Goal: Task Accomplishment & Management: Complete application form

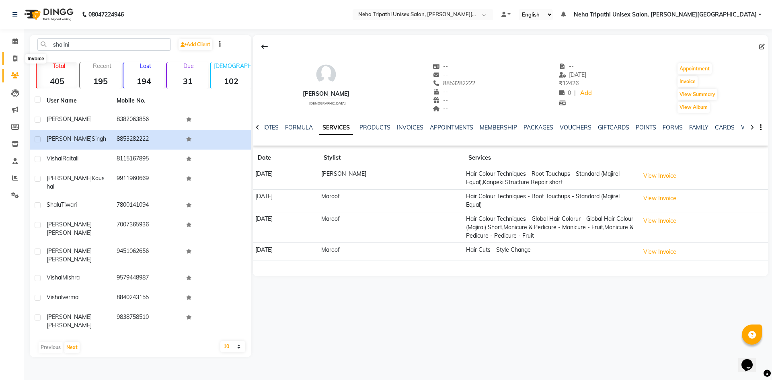
drag, startPoint x: 0, startPoint y: 0, endPoint x: 14, endPoint y: 62, distance: 63.2
click at [14, 62] on span at bounding box center [15, 58] width 14 height 9
select select "service"
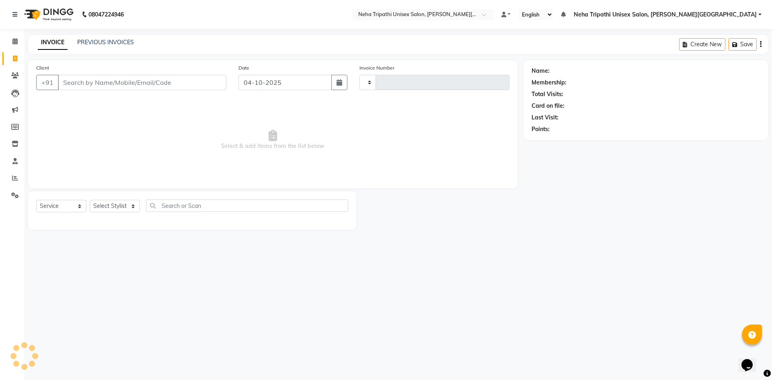
type input "0637"
select select "7540"
click at [86, 83] on input "Client" at bounding box center [142, 82] width 169 height 15
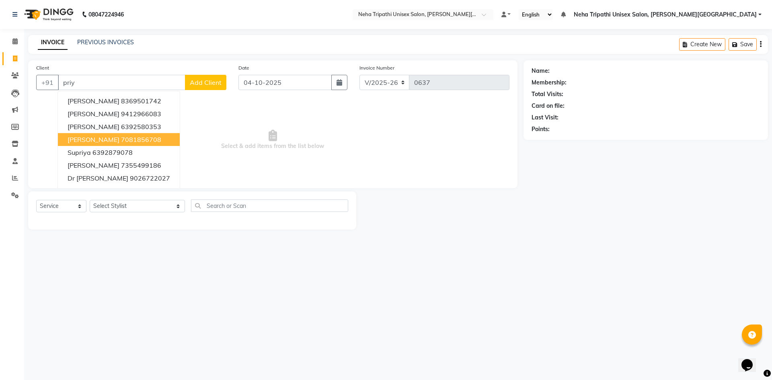
click at [98, 140] on span "[PERSON_NAME]" at bounding box center [94, 140] width 52 height 8
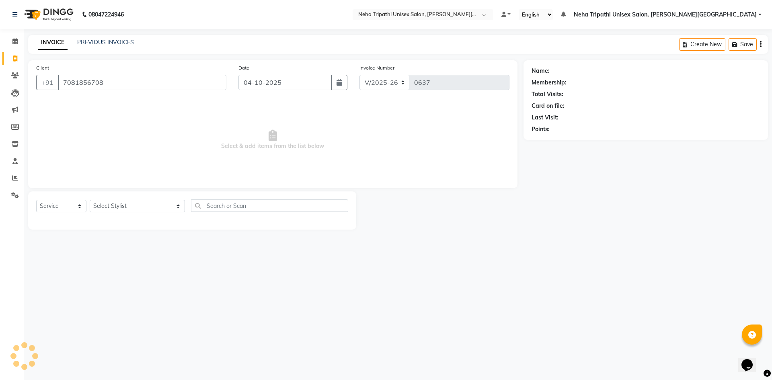
type input "7081856708"
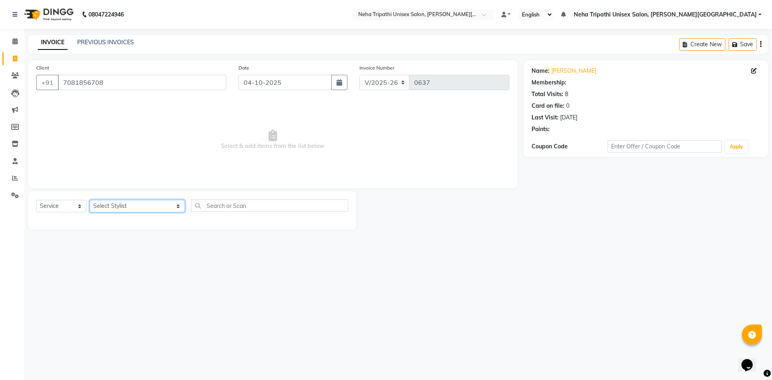
click at [143, 209] on select "Select Stylist Badrudden Gaus Jagjeet Neha Tripathi Unisex Salon, Gomti Nagar R…" at bounding box center [137, 206] width 95 height 12
select select "1: Object"
select select "79820"
click at [90, 200] on select "Select Stylist Badrudden Gaus Jagjeet Neha Tripathi Unisex Salon, Gomti Nagar R…" at bounding box center [137, 206] width 95 height 12
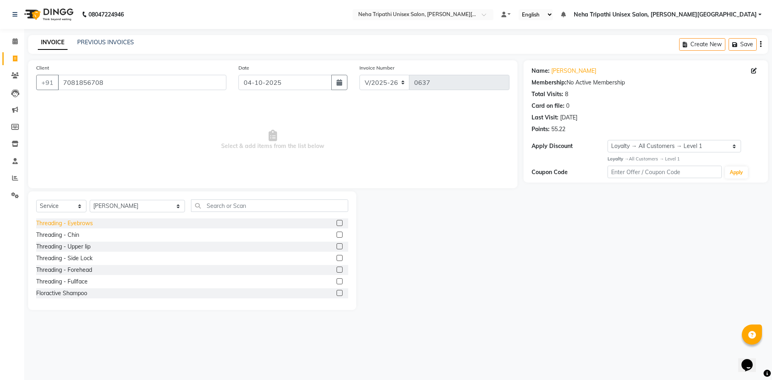
click at [88, 225] on div "Threading - Eyebrows" at bounding box center [64, 223] width 57 height 8
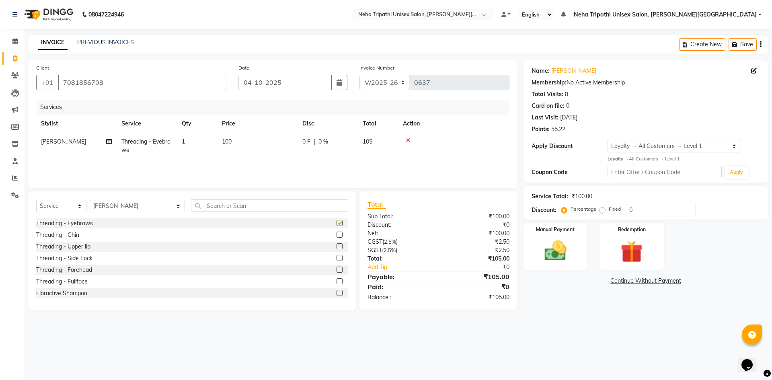
checkbox input "false"
click at [87, 247] on div "Threading - Upper lip" at bounding box center [63, 247] width 54 height 8
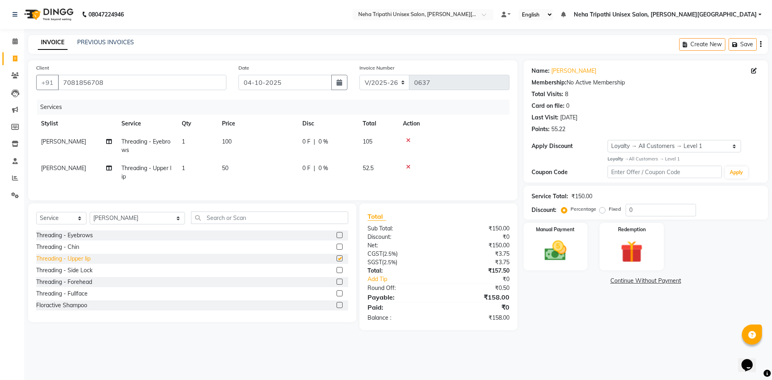
checkbox input "false"
click at [229, 141] on span "100" at bounding box center [227, 141] width 10 height 7
select select "79820"
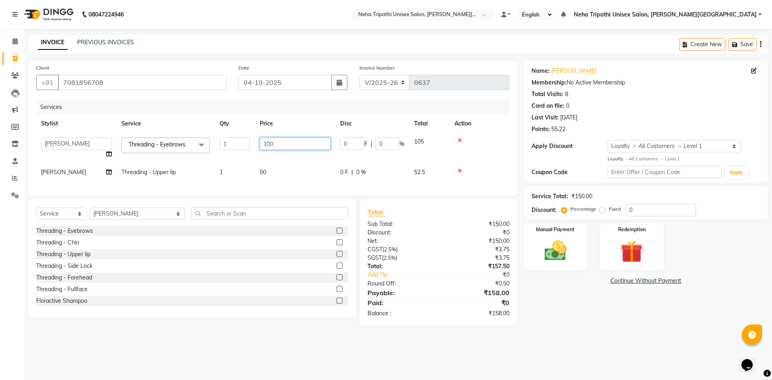
click at [269, 144] on input "100" at bounding box center [295, 144] width 71 height 12
type input "50"
click at [603, 307] on div "Name: Priyanshi Srivastav Membership: No Active Membership Total Visits: 8 Card…" at bounding box center [649, 193] width 251 height 266
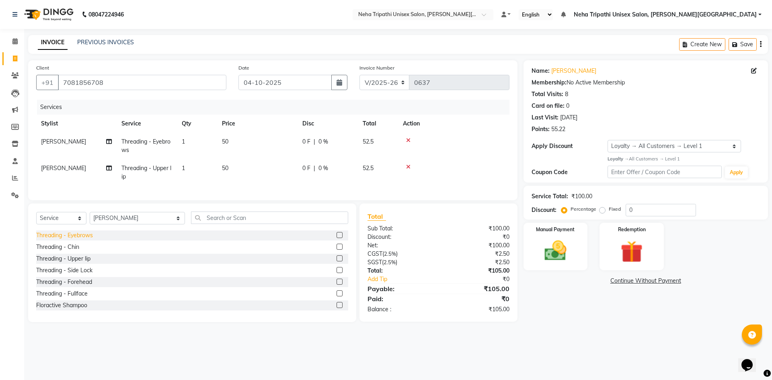
click at [72, 240] on div "Threading - Eyebrows" at bounding box center [64, 235] width 57 height 8
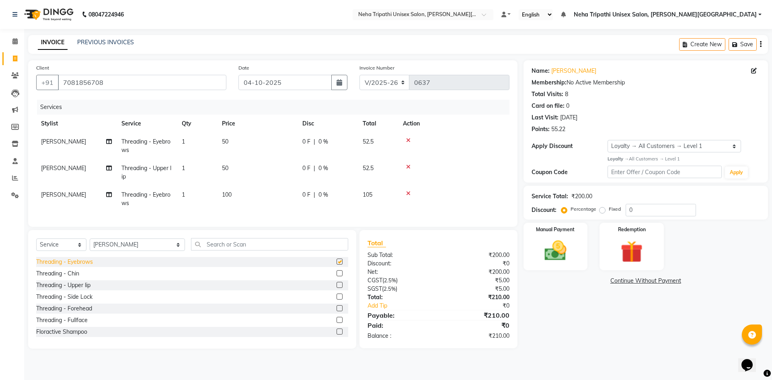
checkbox input "false"
click at [78, 290] on div "Threading - Upper lip" at bounding box center [63, 285] width 54 height 8
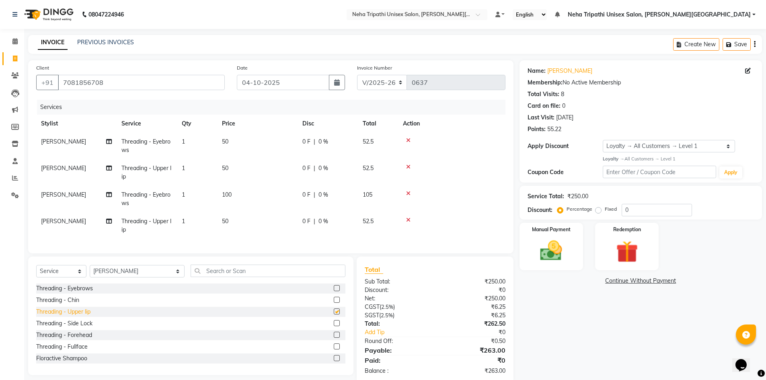
checkbox input "false"
click at [229, 192] on span "100" at bounding box center [227, 194] width 10 height 7
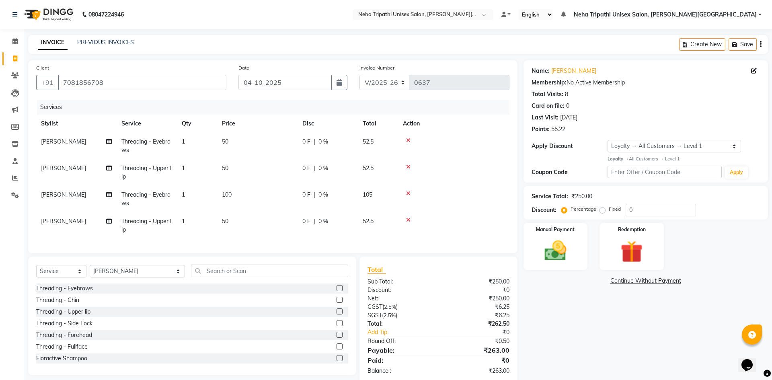
select select "79820"
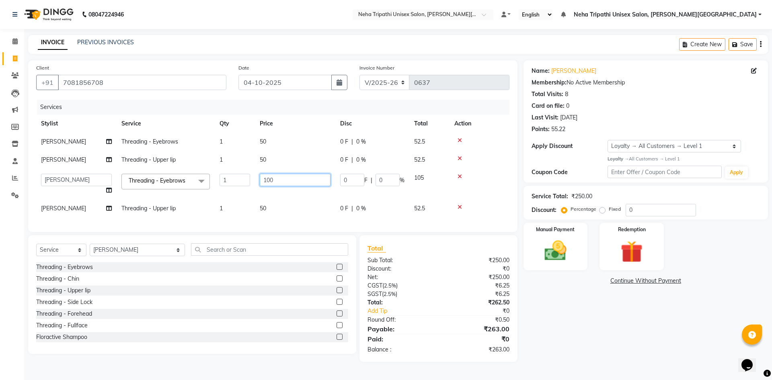
click at [270, 180] on input "100" at bounding box center [295, 180] width 71 height 12
type input "50"
click at [630, 321] on div "Name: Priyanshi Srivastav Membership: No Active Membership Total Visits: 8 Card…" at bounding box center [649, 211] width 251 height 302
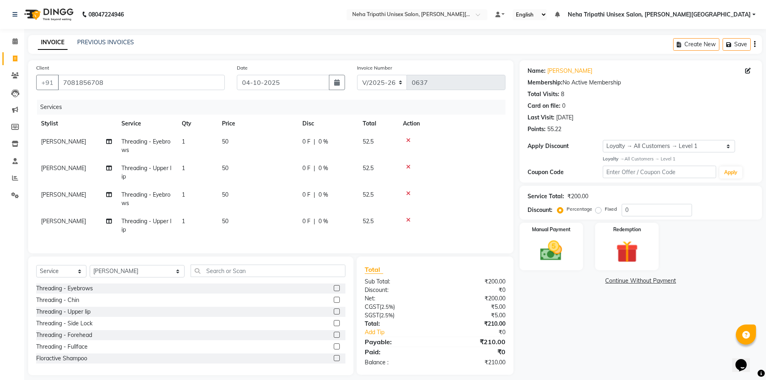
click at [549, 283] on link "Continue Without Payment" at bounding box center [640, 281] width 239 height 8
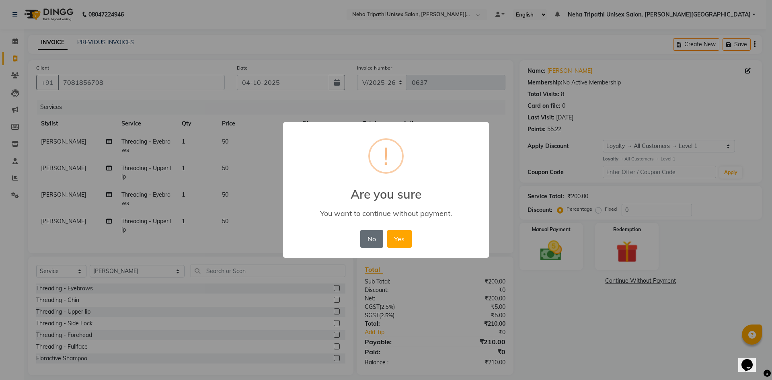
click at [371, 245] on button "No" at bounding box center [371, 239] width 23 height 18
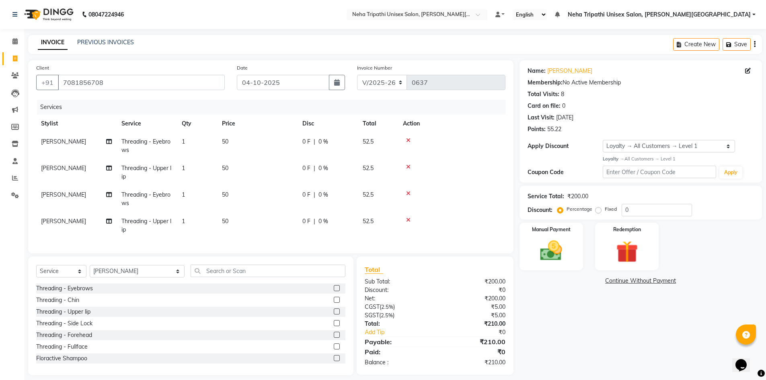
click at [572, 332] on div "Name: Priyanshi Srivastav Membership: No Active Membership Total Visits: 8 Card…" at bounding box center [644, 217] width 249 height 315
click at [558, 301] on div "Name: Priyanshi Srivastav Membership: No Active Membership Total Visits: 8 Card…" at bounding box center [644, 217] width 249 height 315
click at [557, 301] on div "Name: Priyanshi Srivastav Membership: No Active Membership Total Visits: 8 Card…" at bounding box center [644, 217] width 249 height 315
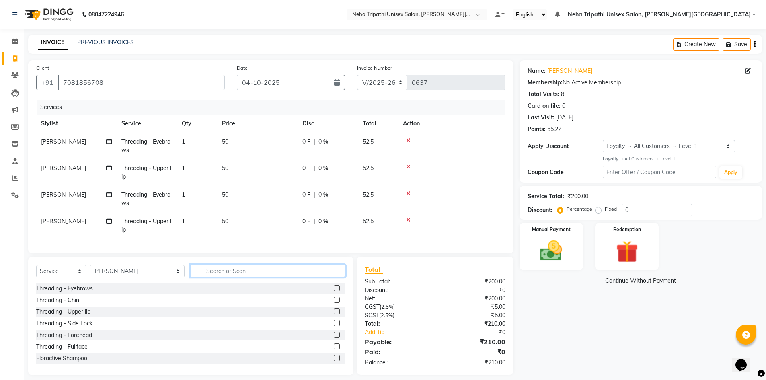
click at [250, 271] on input "text" at bounding box center [268, 271] width 155 height 12
type input "hon"
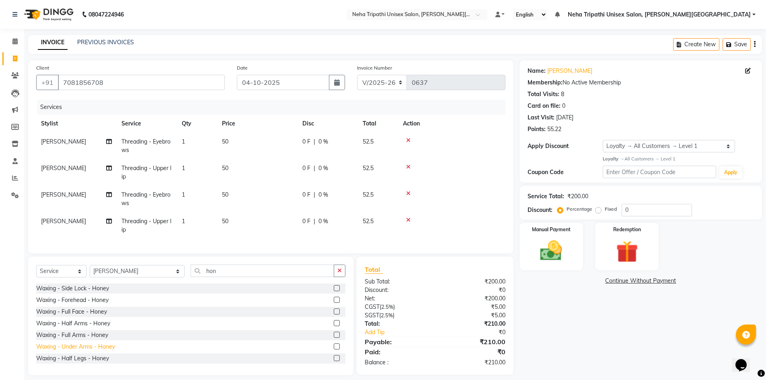
click at [74, 351] on div "Waxing - Under Arms - Honey" at bounding box center [75, 347] width 79 height 8
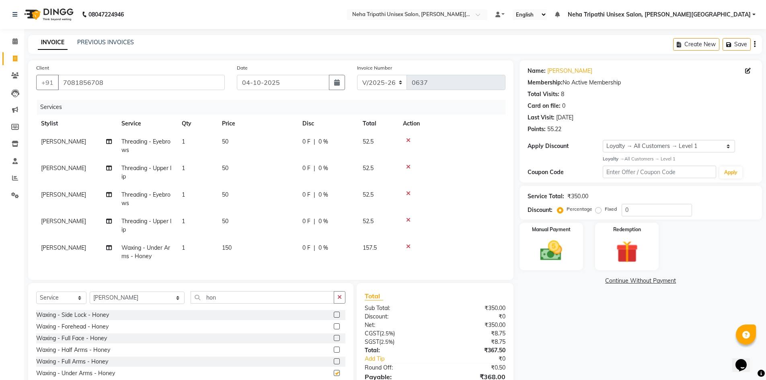
checkbox input "false"
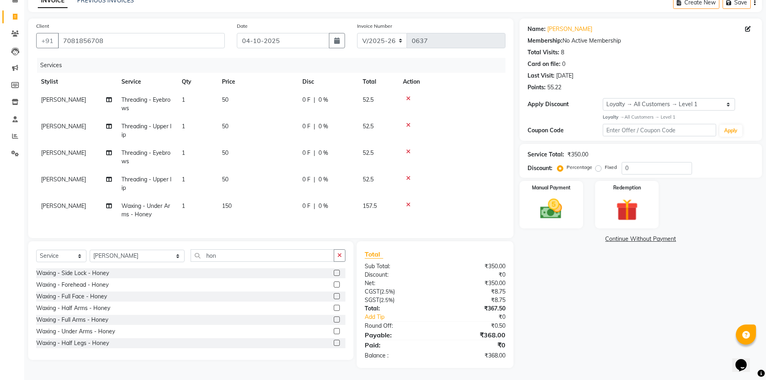
scroll to position [48, 0]
click at [224, 96] on span "50" at bounding box center [225, 99] width 6 height 7
select select "79820"
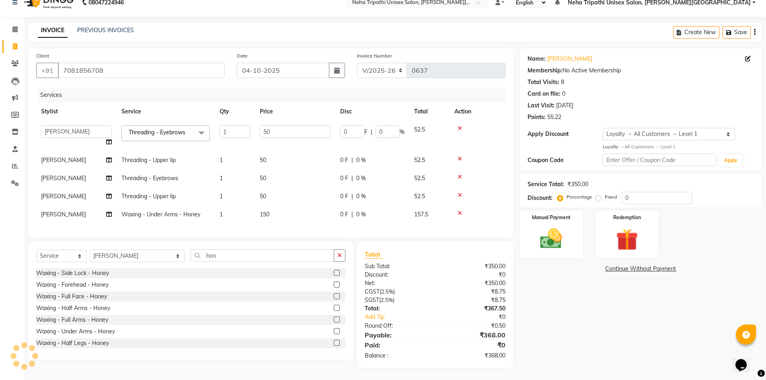
scroll to position [18, 0]
click at [266, 126] on input "50" at bounding box center [295, 132] width 71 height 12
type input "100"
click at [559, 310] on div "Name: Priyanshi Srivastav Membership: No Active Membership Total Visits: 8 Card…" at bounding box center [644, 208] width 249 height 320
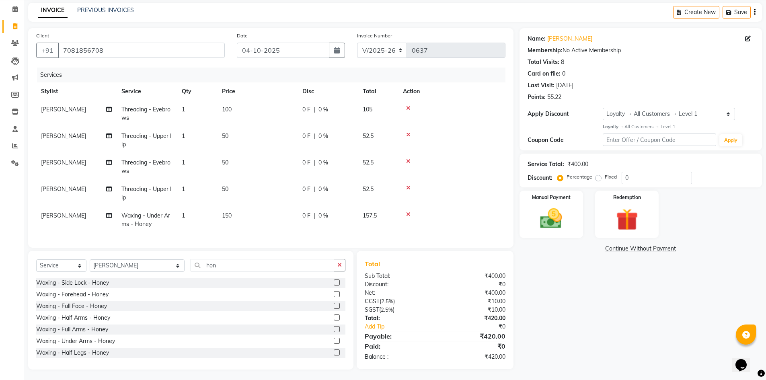
scroll to position [40, 0]
click at [228, 157] on span "50" at bounding box center [225, 160] width 6 height 7
select select "79820"
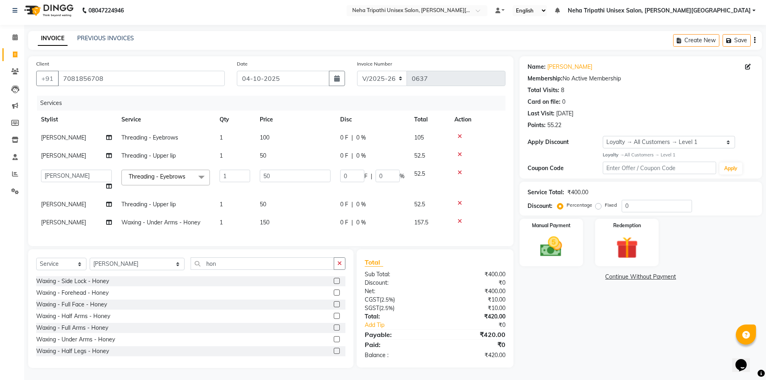
scroll to position [10, 0]
click at [266, 170] on input "50" at bounding box center [295, 176] width 71 height 12
type input "100"
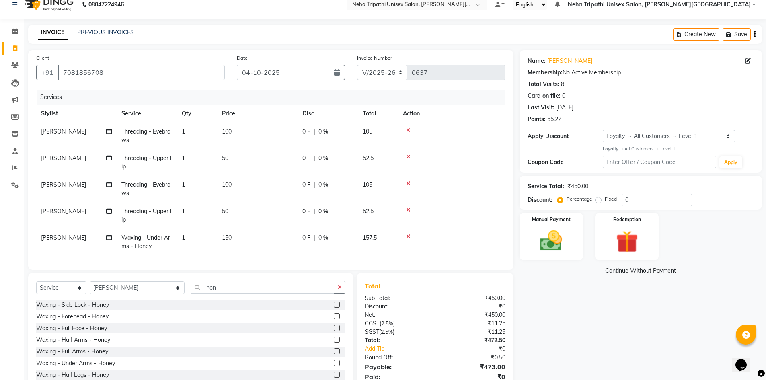
click at [614, 305] on div "Name: Priyanshi Srivastav Membership: No Active Membership Total Visits: 8 Card…" at bounding box center [644, 225] width 249 height 350
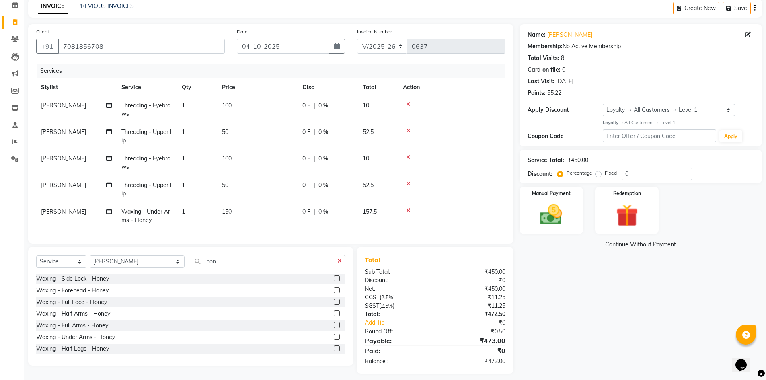
scroll to position [48, 0]
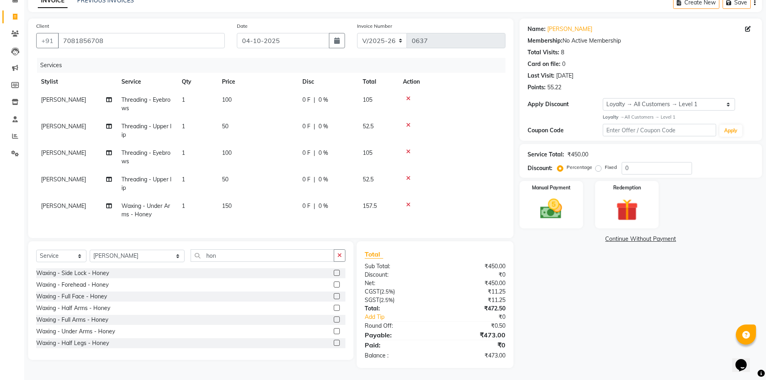
click at [605, 164] on label "Fixed" at bounding box center [611, 167] width 12 height 7
click at [598, 165] on input "Fixed" at bounding box center [600, 168] width 6 height 6
radio input "true"
click at [649, 164] on input "0" at bounding box center [657, 168] width 70 height 12
click at [614, 255] on div "Name: Priyanshi Srivastav Membership: No Active Membership Total Visits: 8 Card…" at bounding box center [644, 194] width 249 height 350
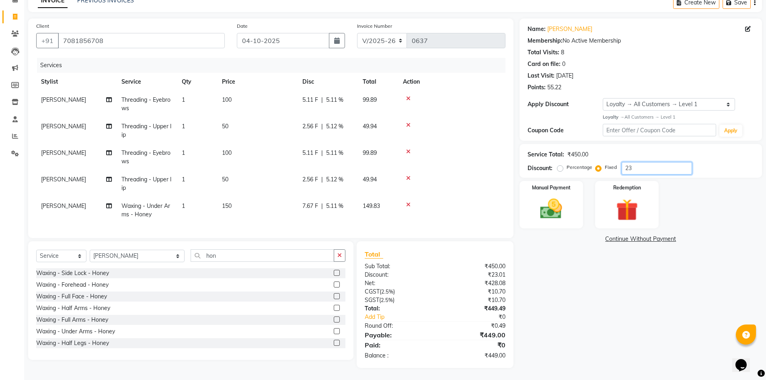
click at [643, 162] on input "23" at bounding box center [657, 168] width 70 height 12
type input "22.9"
click at [551, 200] on img at bounding box center [551, 209] width 37 height 26
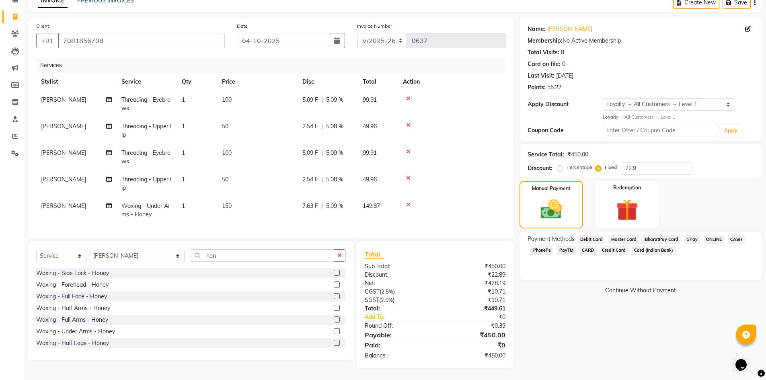
click at [709, 235] on span "ONLINE" at bounding box center [714, 239] width 21 height 9
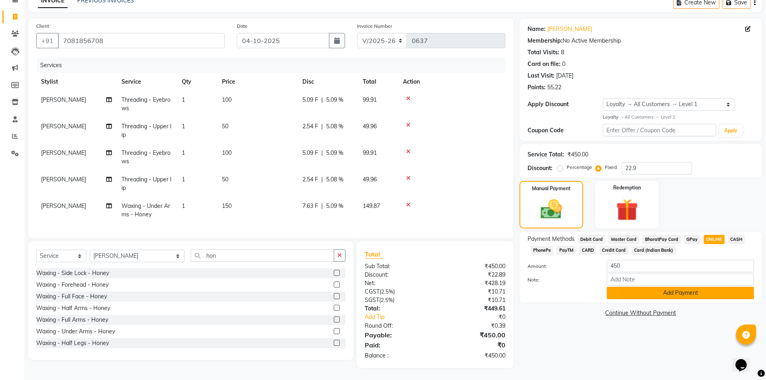
click at [690, 288] on button "Add Payment" at bounding box center [680, 293] width 147 height 12
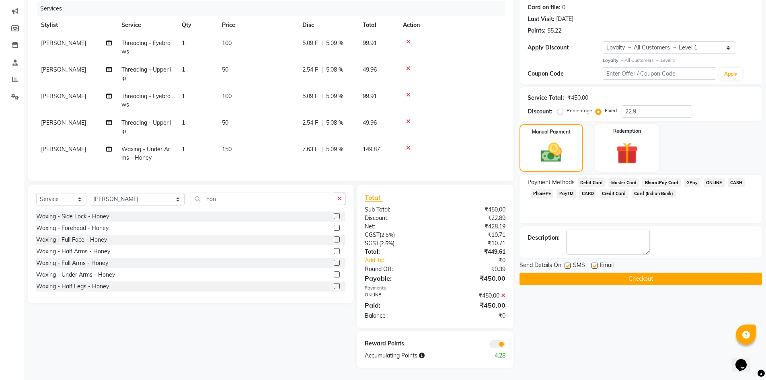
scroll to position [105, 0]
click at [639, 273] on button "Checkout" at bounding box center [641, 279] width 243 height 12
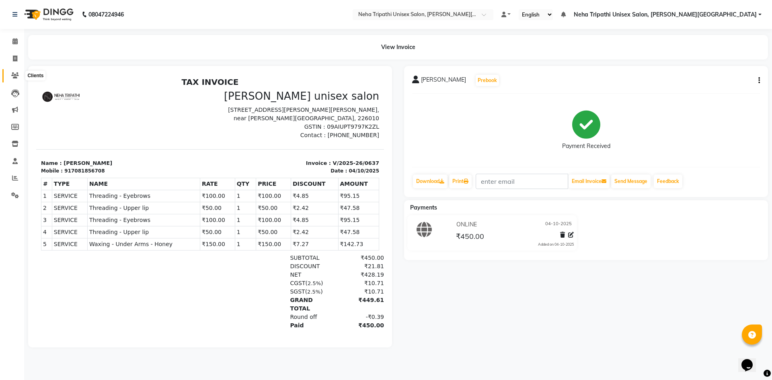
click at [13, 77] on icon at bounding box center [15, 75] width 8 height 6
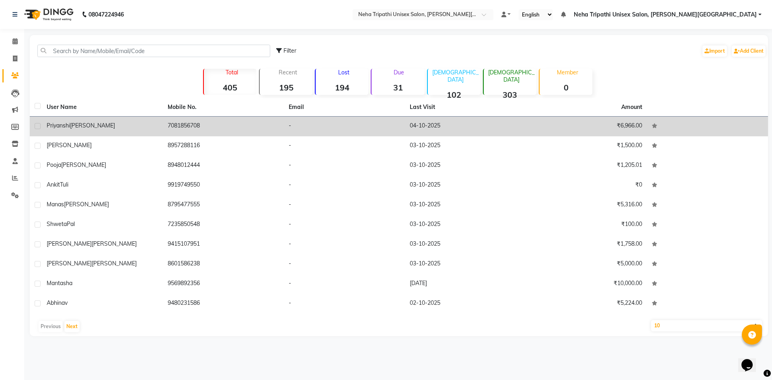
click at [211, 128] on td "7081856708" at bounding box center [223, 127] width 121 height 20
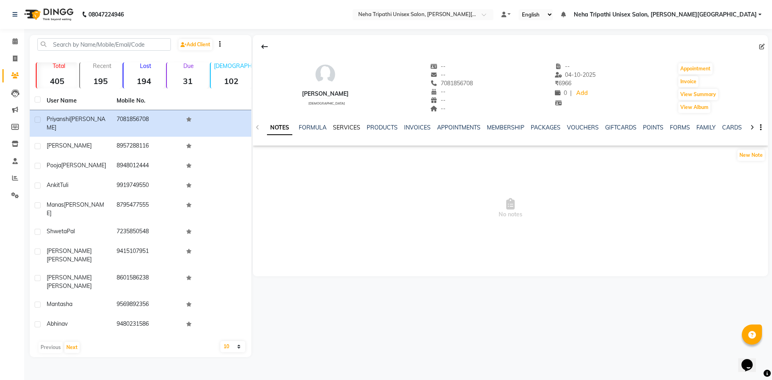
click at [340, 128] on link "SERVICES" at bounding box center [346, 127] width 27 height 7
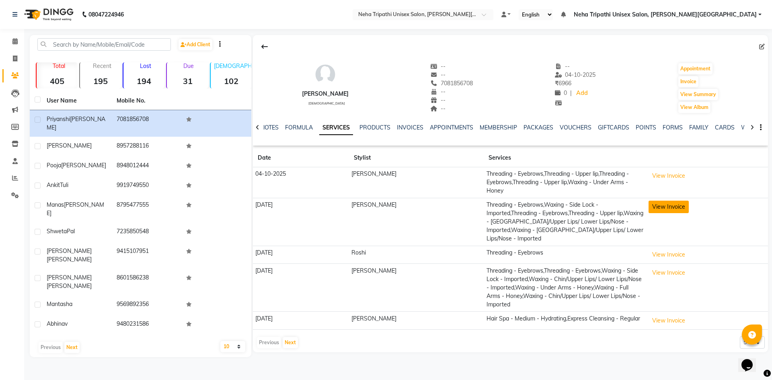
click at [663, 201] on button "View Invoice" at bounding box center [669, 207] width 40 height 12
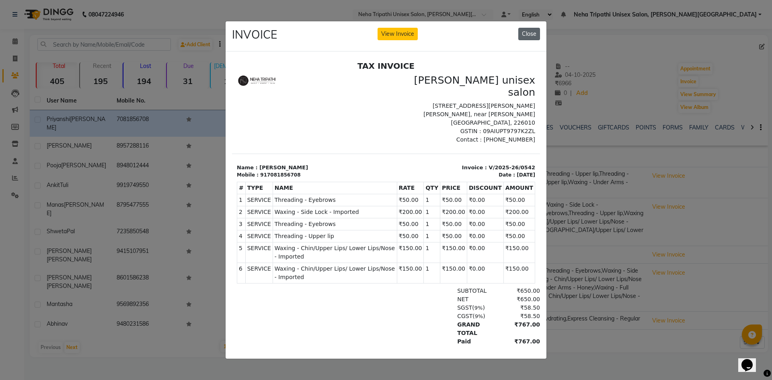
click at [522, 33] on button "Close" at bounding box center [530, 34] width 22 height 12
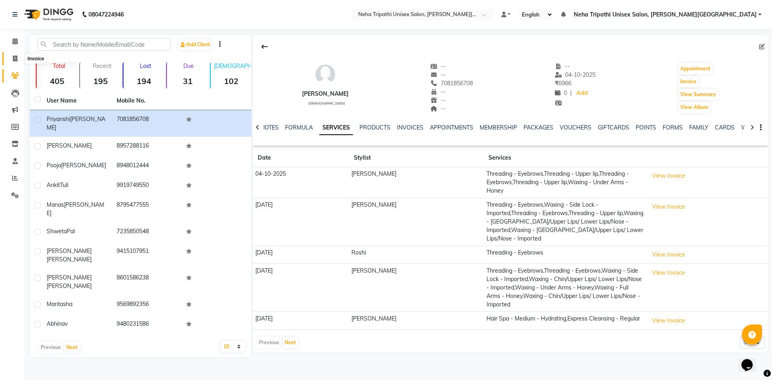
click at [14, 60] on icon at bounding box center [15, 59] width 4 height 6
select select "service"
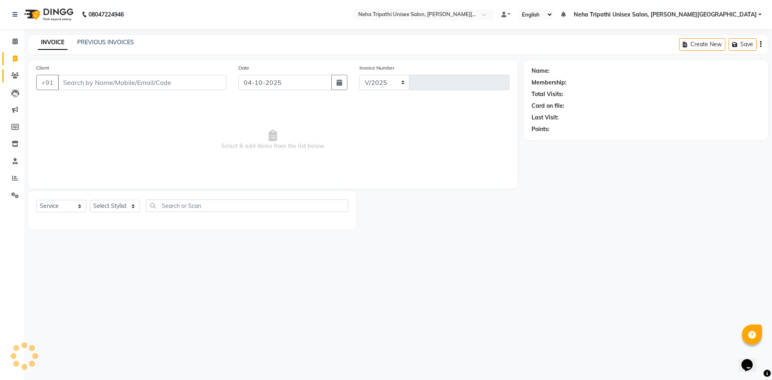
select select "7540"
type input "0638"
click at [16, 81] on link "Clients" at bounding box center [11, 75] width 19 height 13
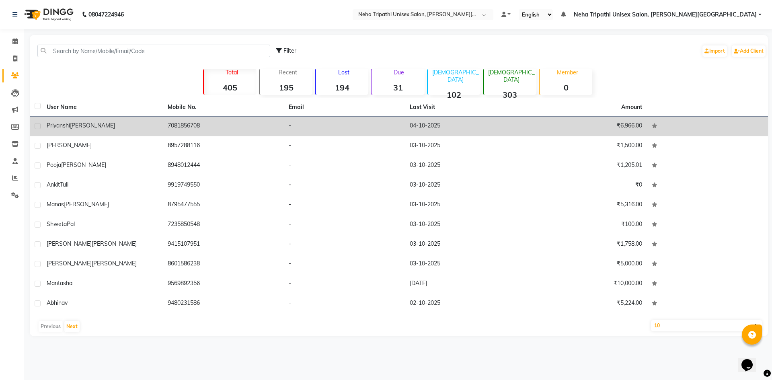
click at [534, 121] on td "₹6,966.00" at bounding box center [586, 127] width 121 height 20
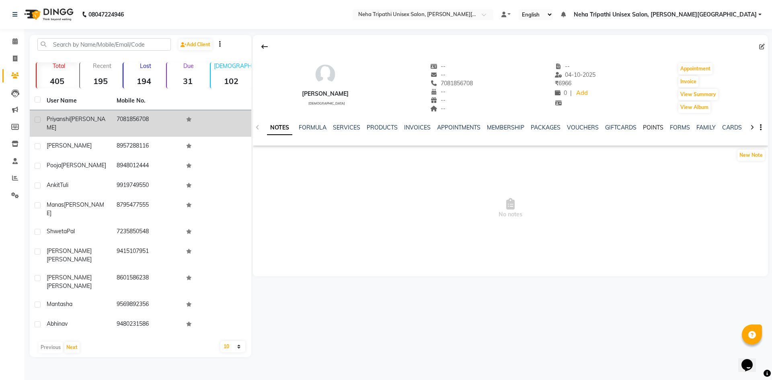
click at [652, 126] on link "POINTS" at bounding box center [653, 127] width 21 height 7
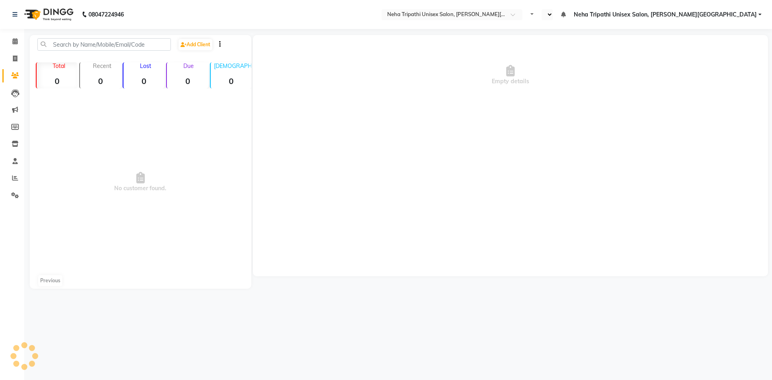
select select "en"
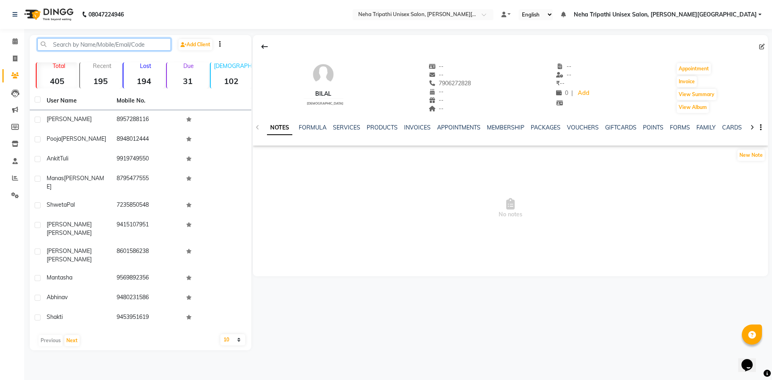
click at [85, 44] on input "text" at bounding box center [104, 44] width 134 height 12
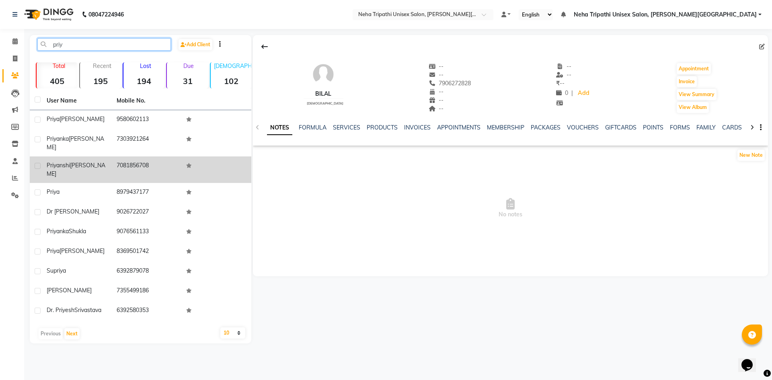
type input "priy"
click at [84, 162] on span "[PERSON_NAME]" at bounding box center [76, 170] width 59 height 16
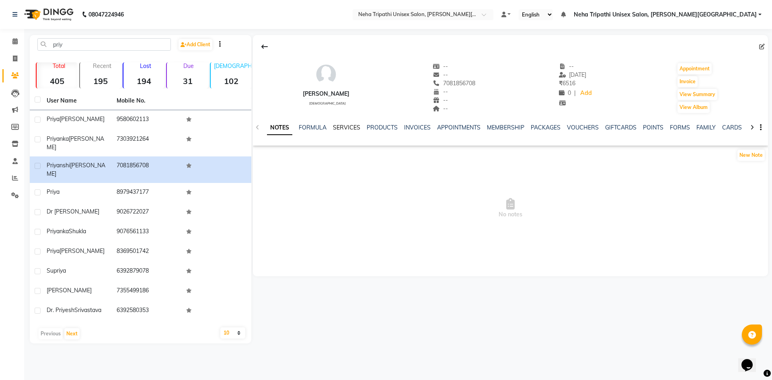
click at [342, 127] on link "SERVICES" at bounding box center [346, 127] width 27 height 7
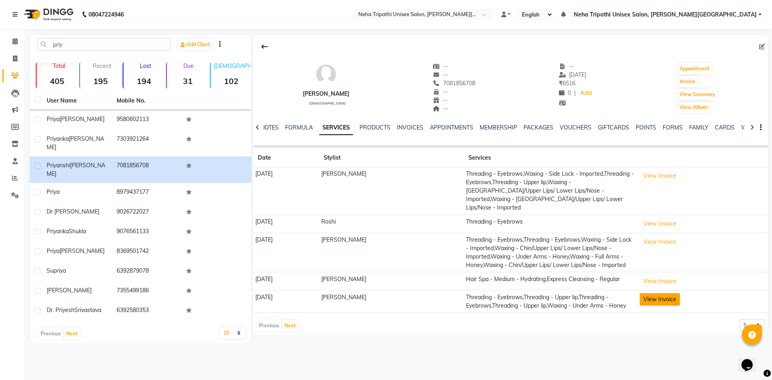
click at [670, 293] on button "View Invoice" at bounding box center [660, 299] width 40 height 12
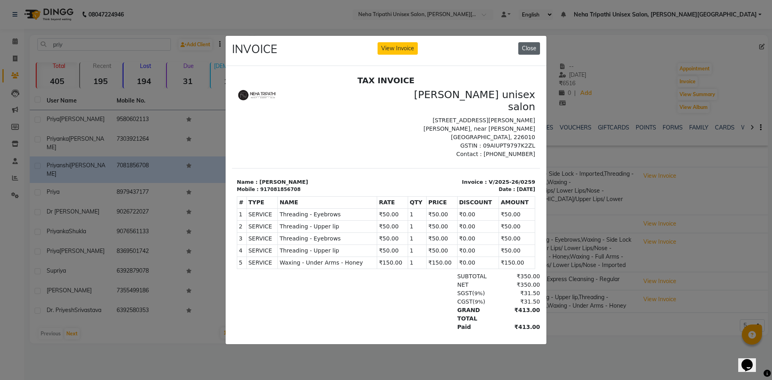
click at [522, 45] on button "Close" at bounding box center [530, 48] width 22 height 12
